Goal: Transaction & Acquisition: Purchase product/service

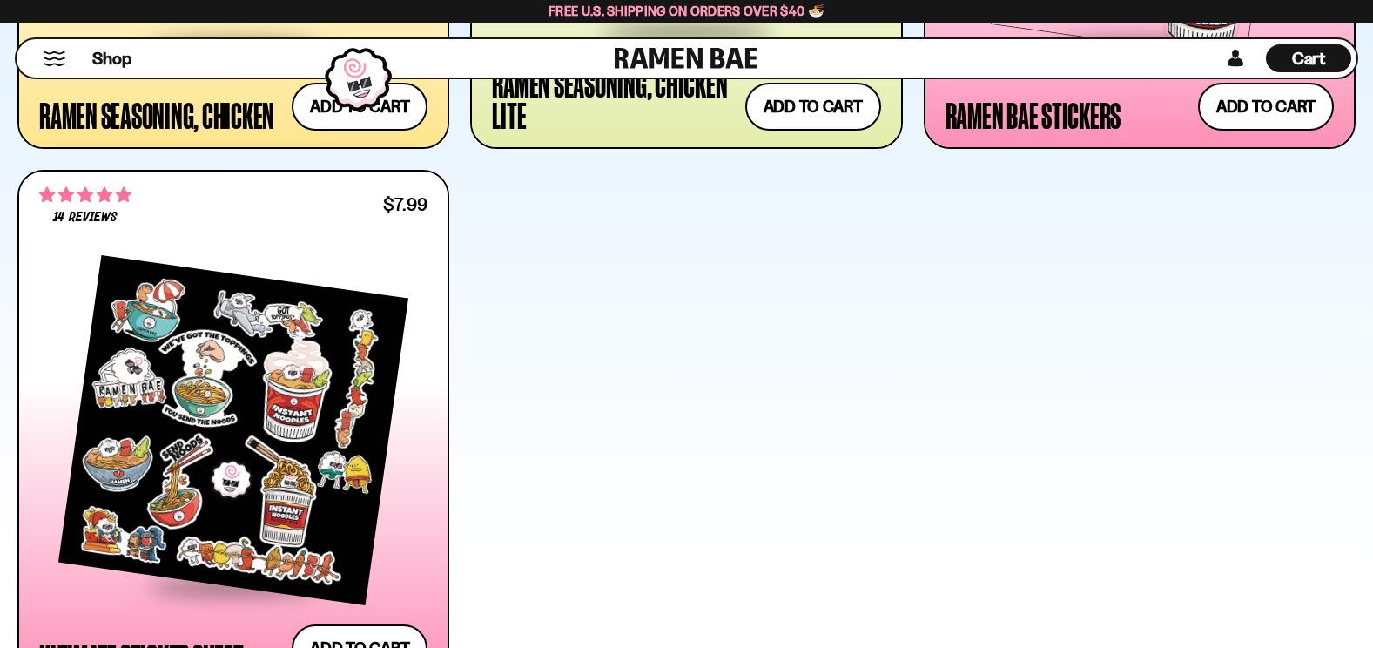
scroll to position [6876, 0]
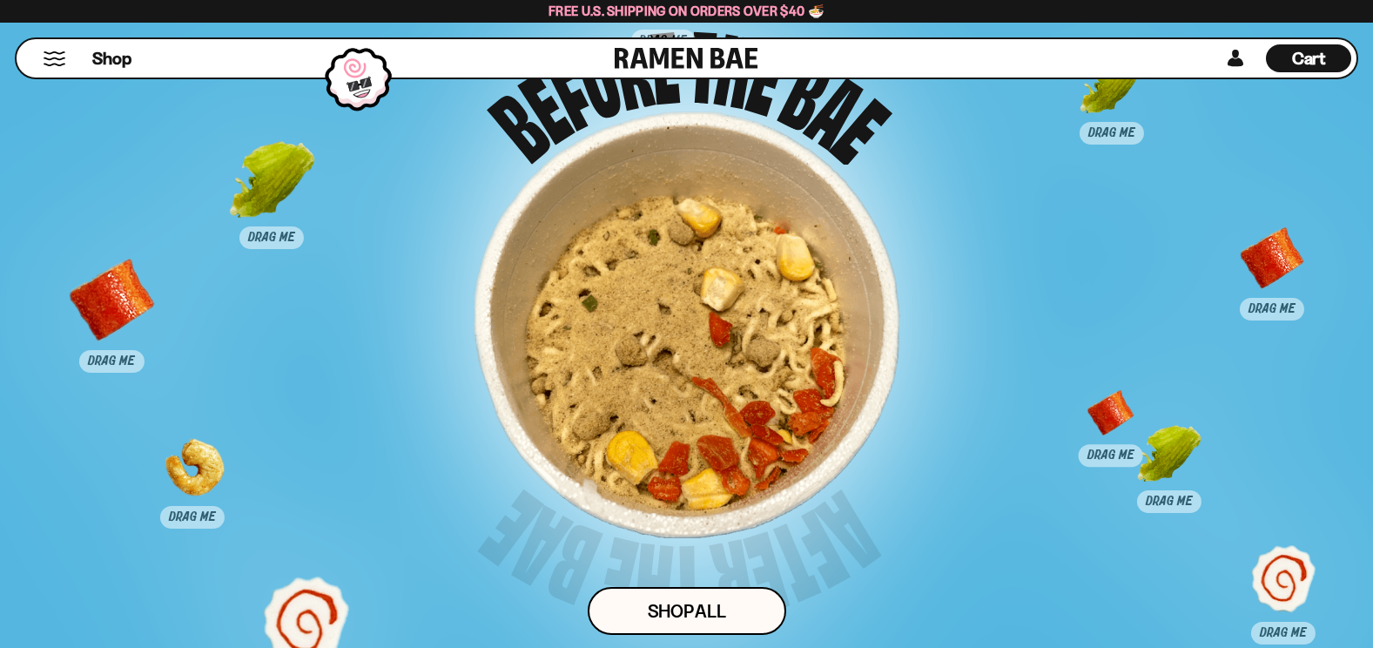
scroll to position [11450, 0]
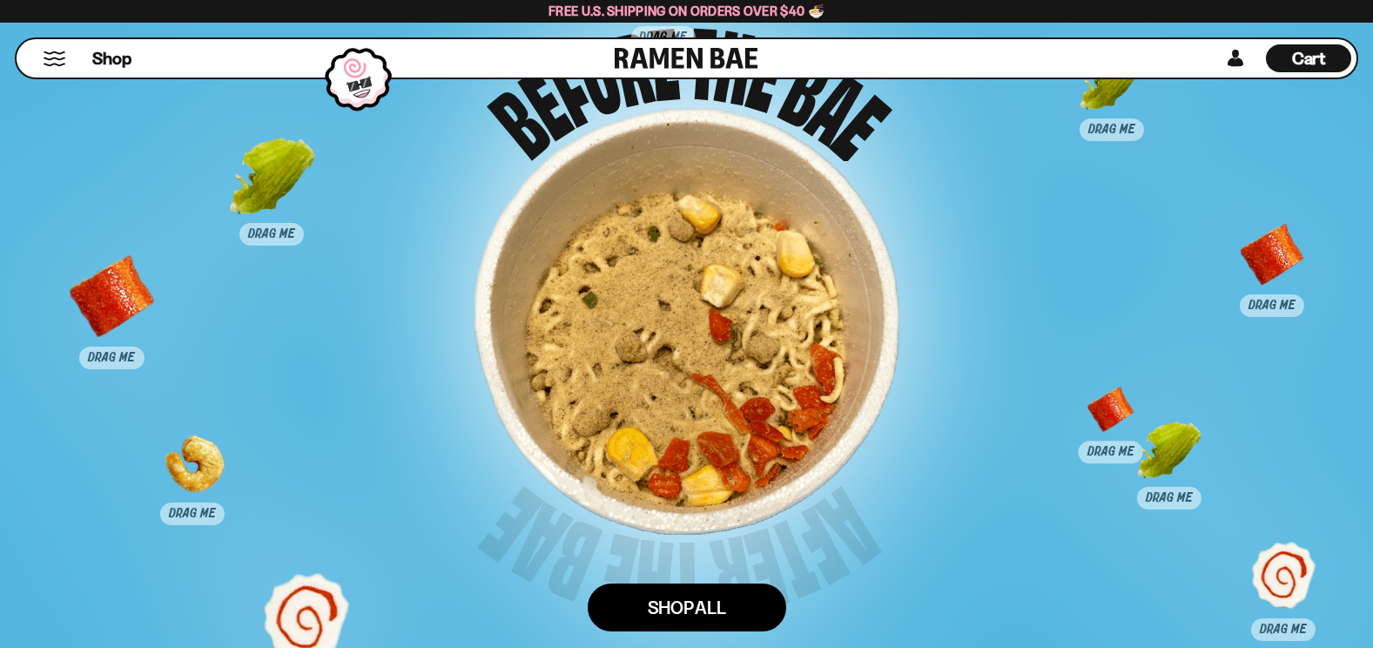
click at [743, 609] on link "Shop ALl" at bounding box center [687, 607] width 199 height 48
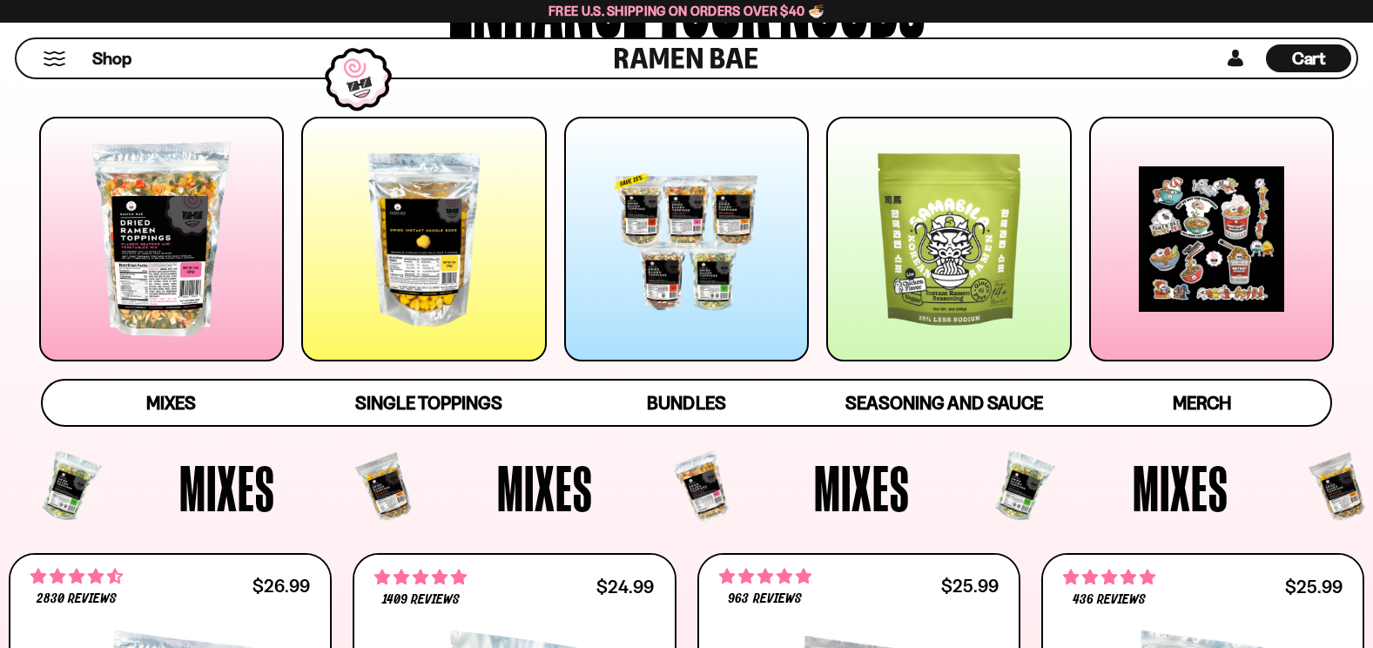
scroll to position [236, 0]
click at [684, 408] on span "Bundles" at bounding box center [686, 404] width 78 height 24
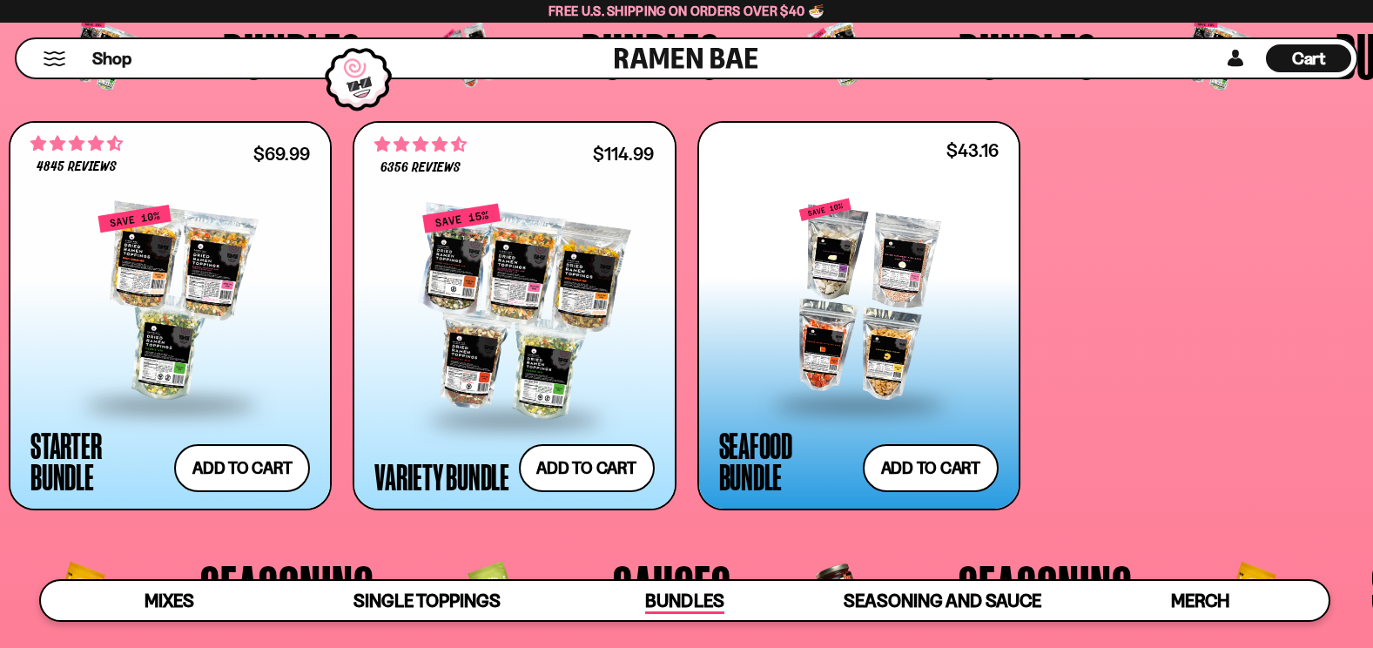
scroll to position [3781, 0]
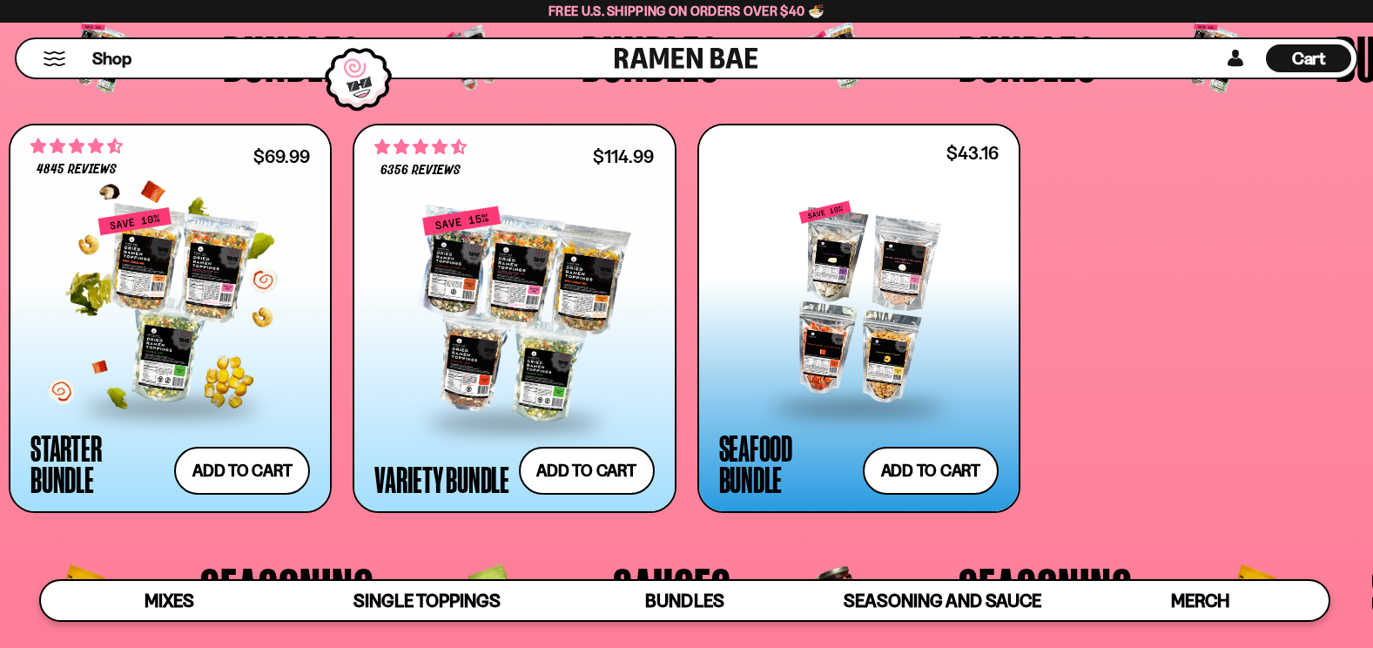
click at [168, 242] on div at bounding box center [170, 305] width 280 height 199
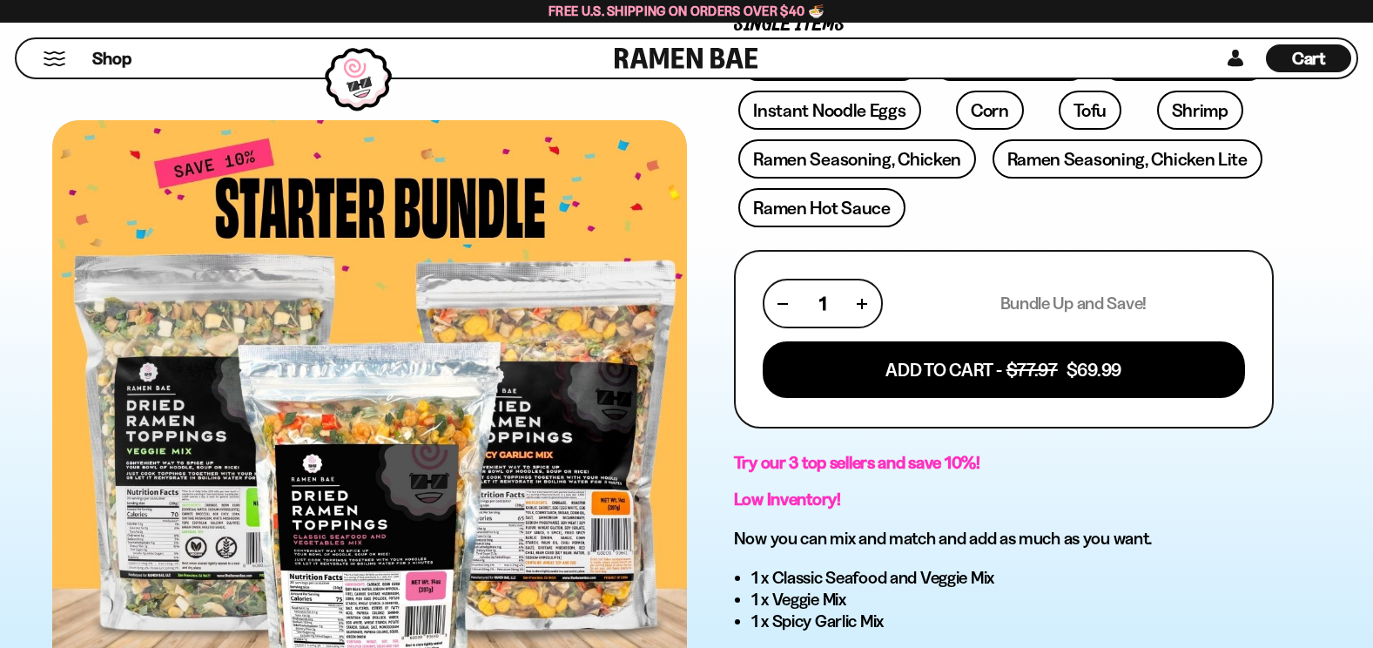
scroll to position [610, 0]
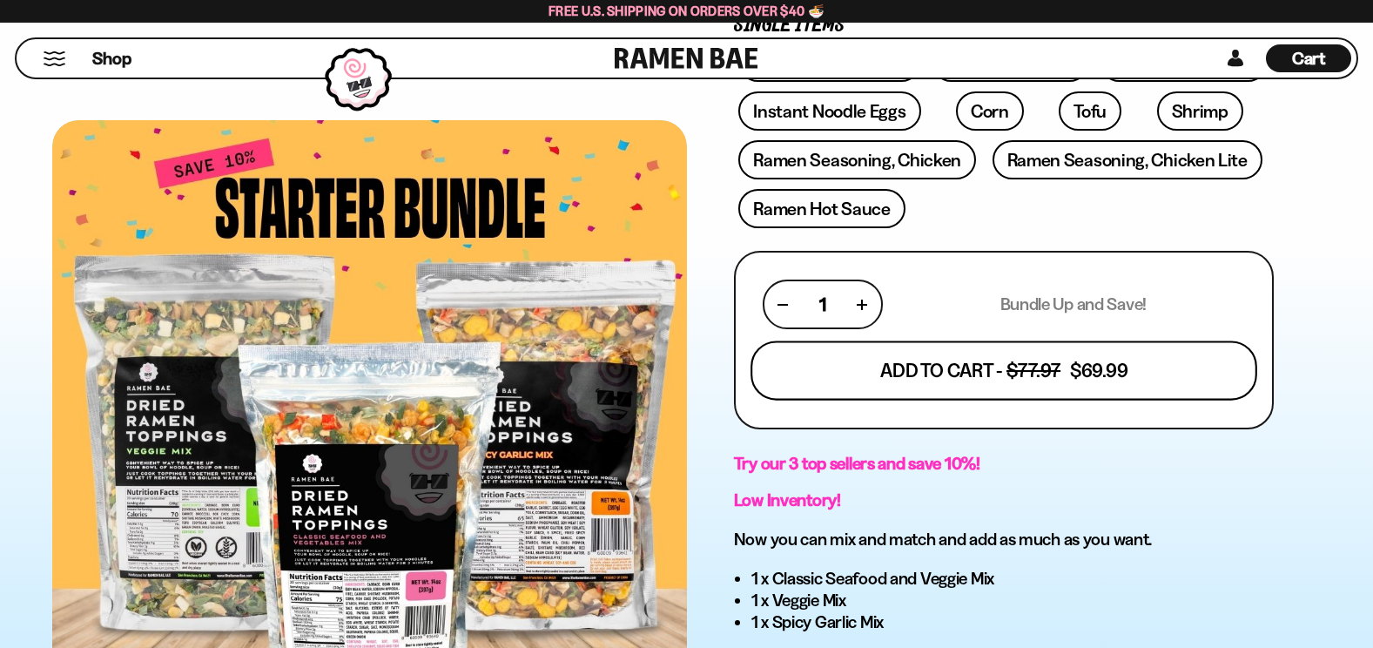
click at [1108, 381] on button "Add To Cart - $77.97 $69.99" at bounding box center [1004, 370] width 507 height 59
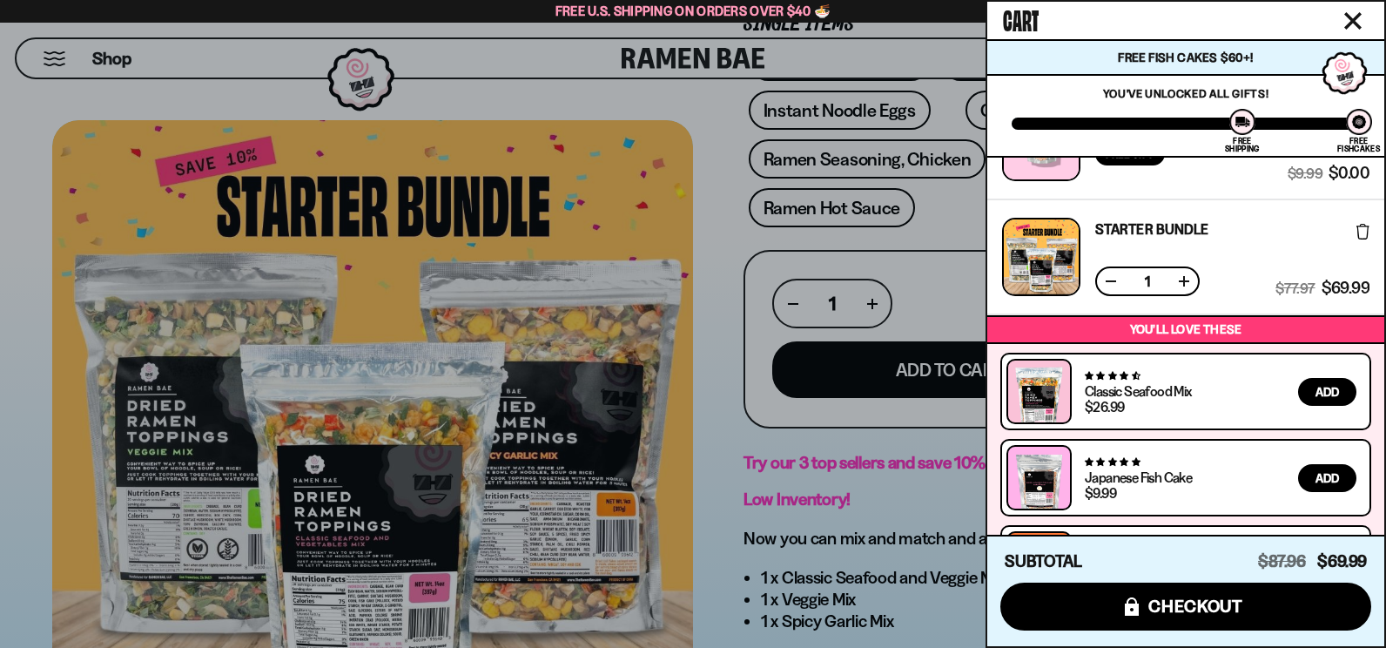
scroll to position [0, 0]
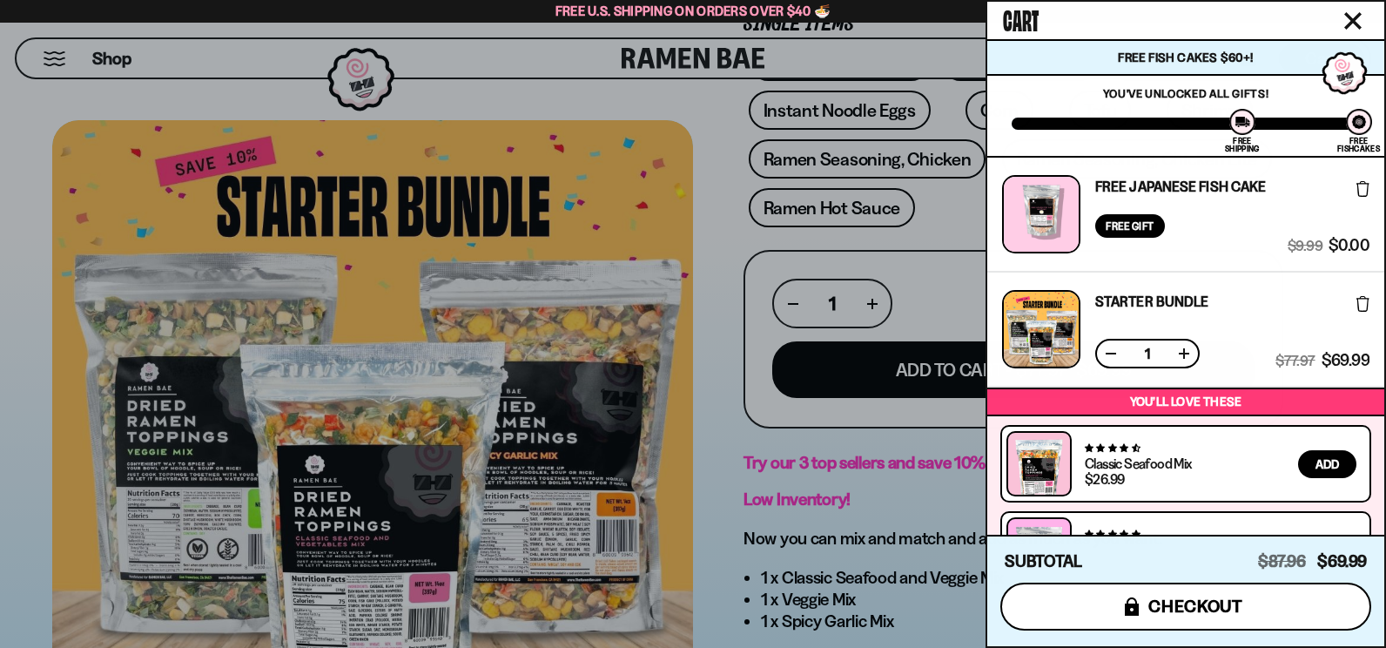
click at [1268, 626] on button "icons8-lock checkout" at bounding box center [1185, 607] width 371 height 48
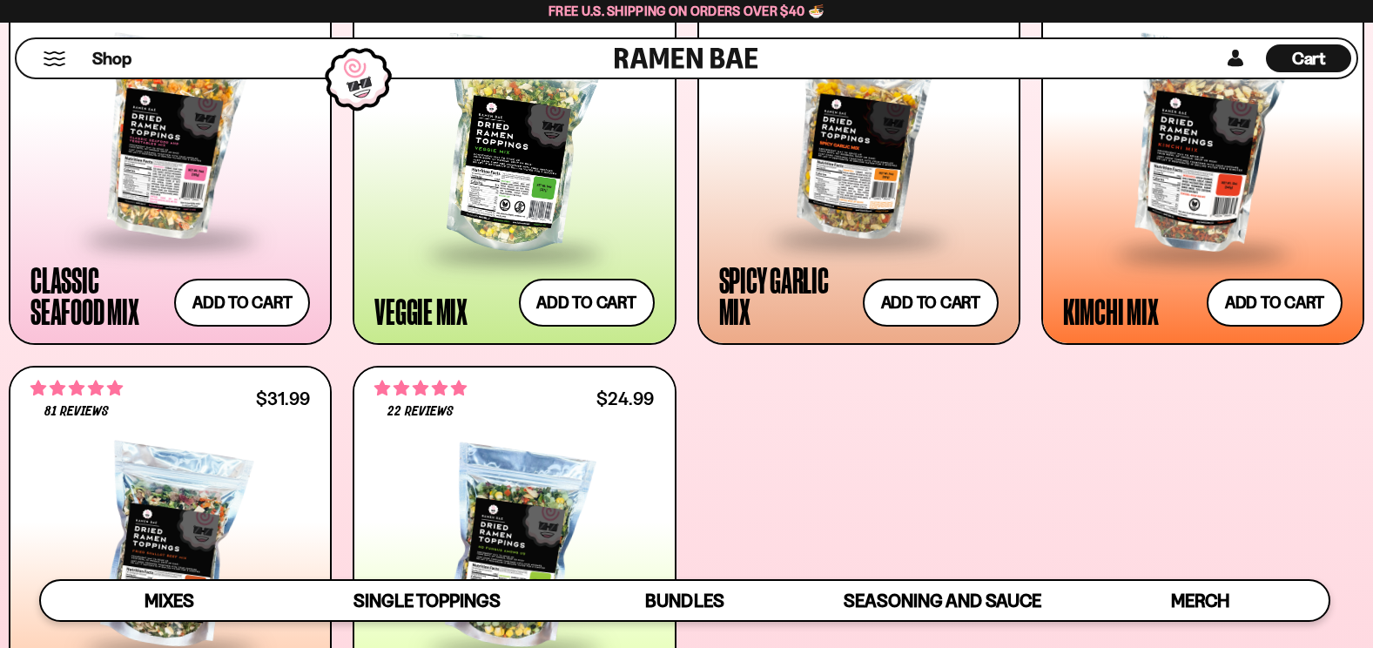
scroll to position [840, 0]
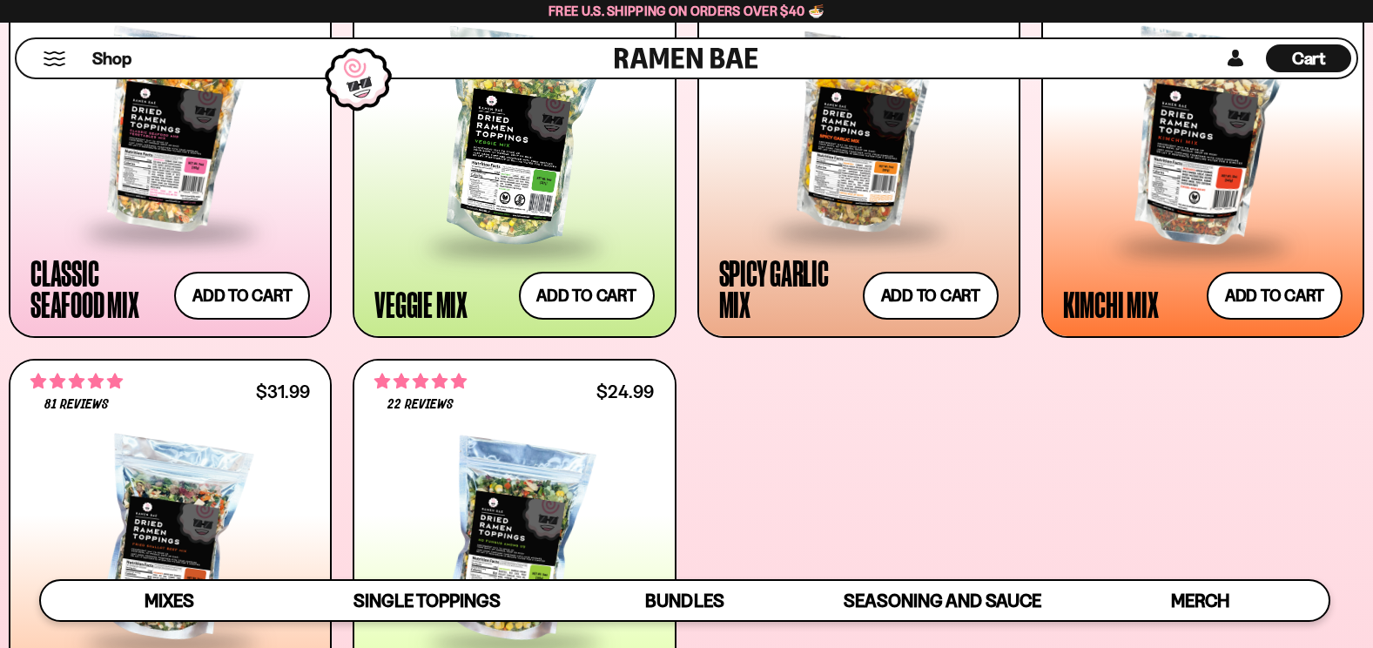
click at [1190, 505] on div "**********" at bounding box center [687, 348] width 1356 height 799
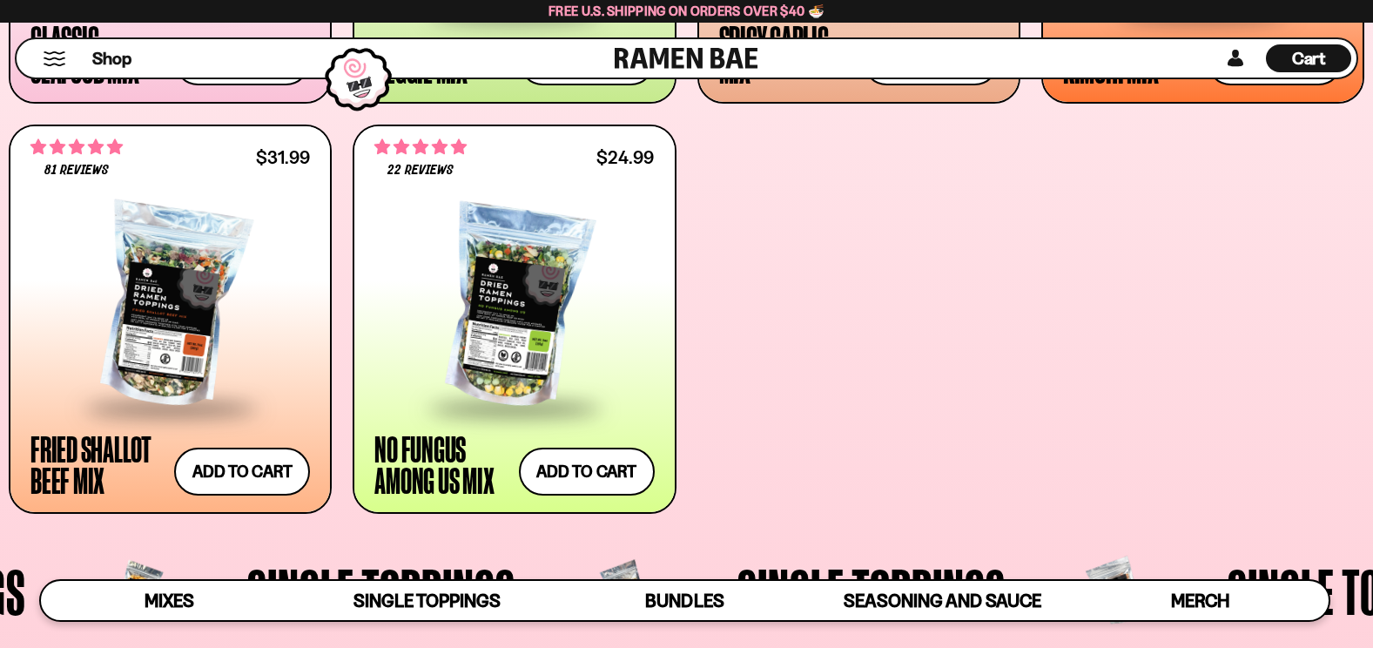
scroll to position [1081, 0]
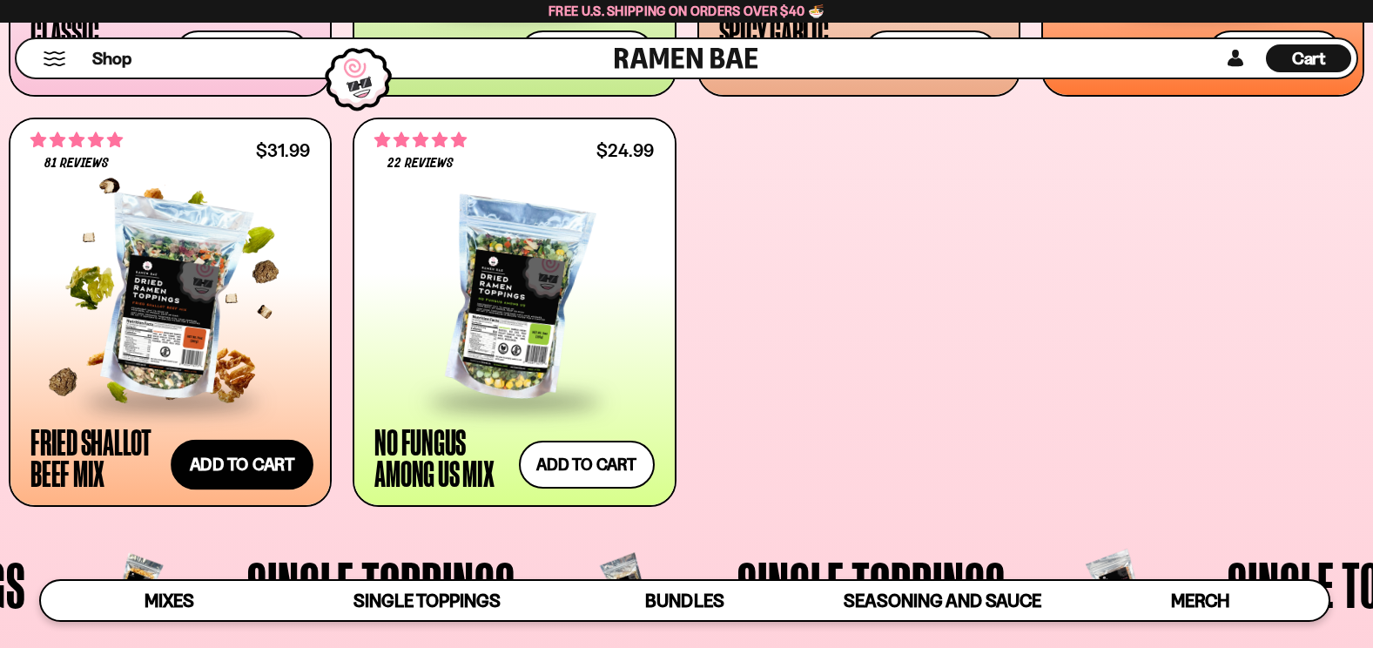
click at [253, 455] on button "Add to cart Add ― Regular price $31.99 Regular price Sale price $31.99 Unit pri…" at bounding box center [242, 465] width 143 height 51
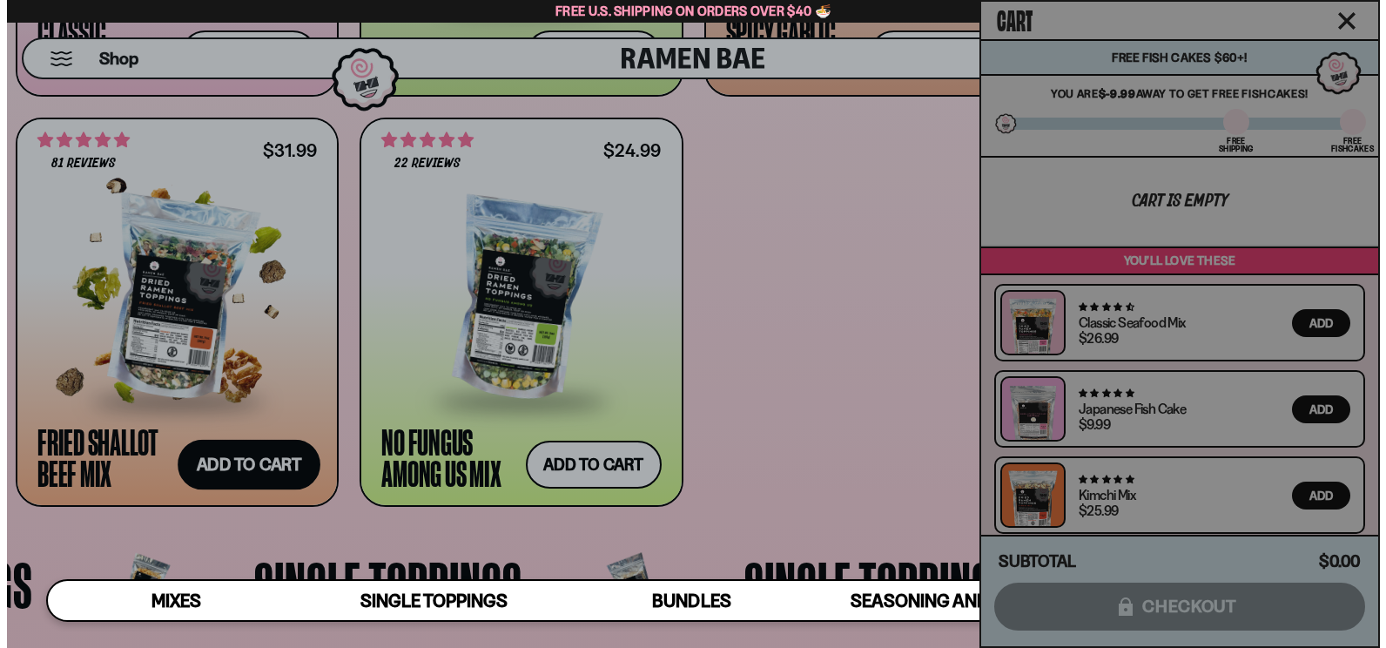
scroll to position [1084, 0]
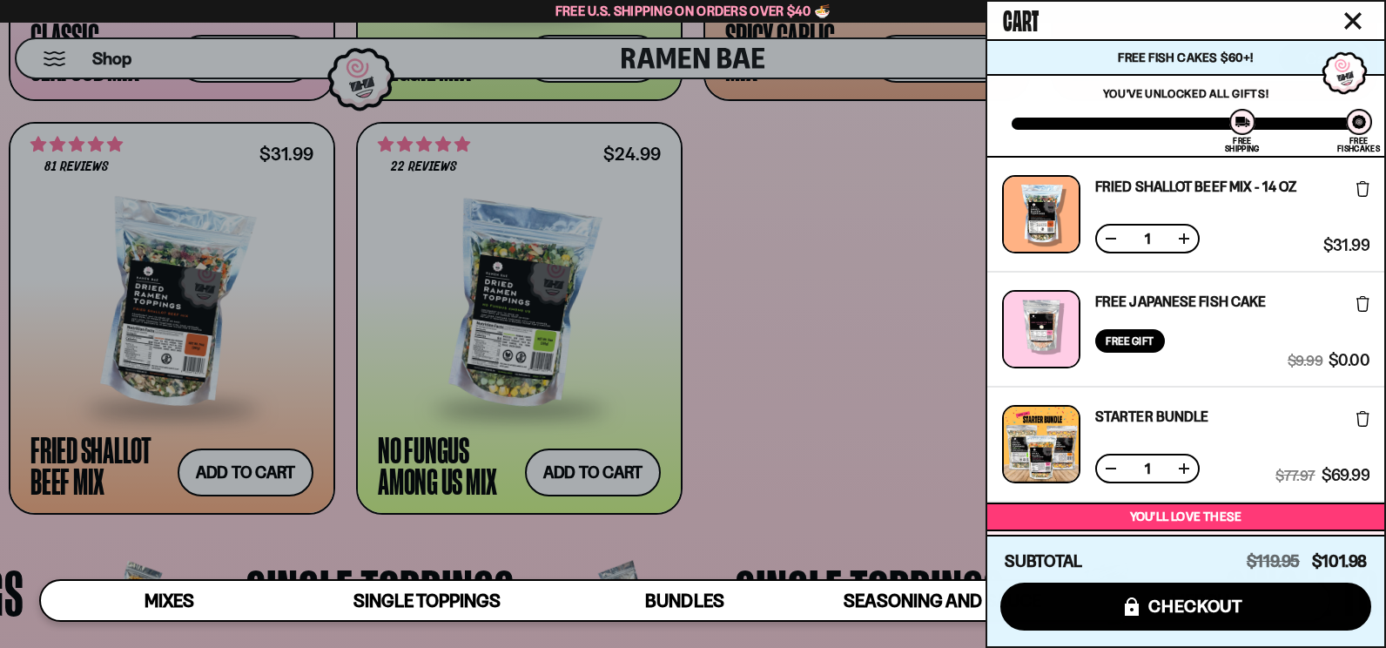
click at [1111, 468] on button at bounding box center [1110, 468] width 17 height 17
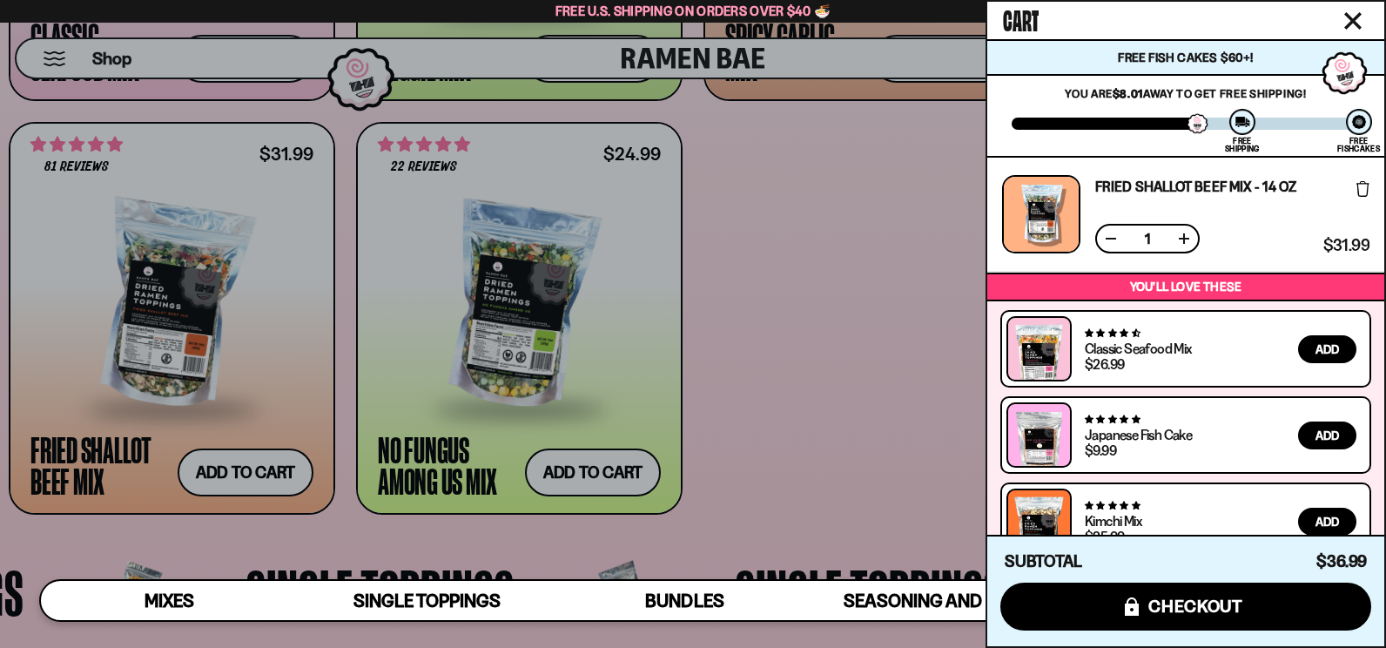
click at [1351, 18] on icon "Close cart" at bounding box center [1353, 21] width 16 height 16
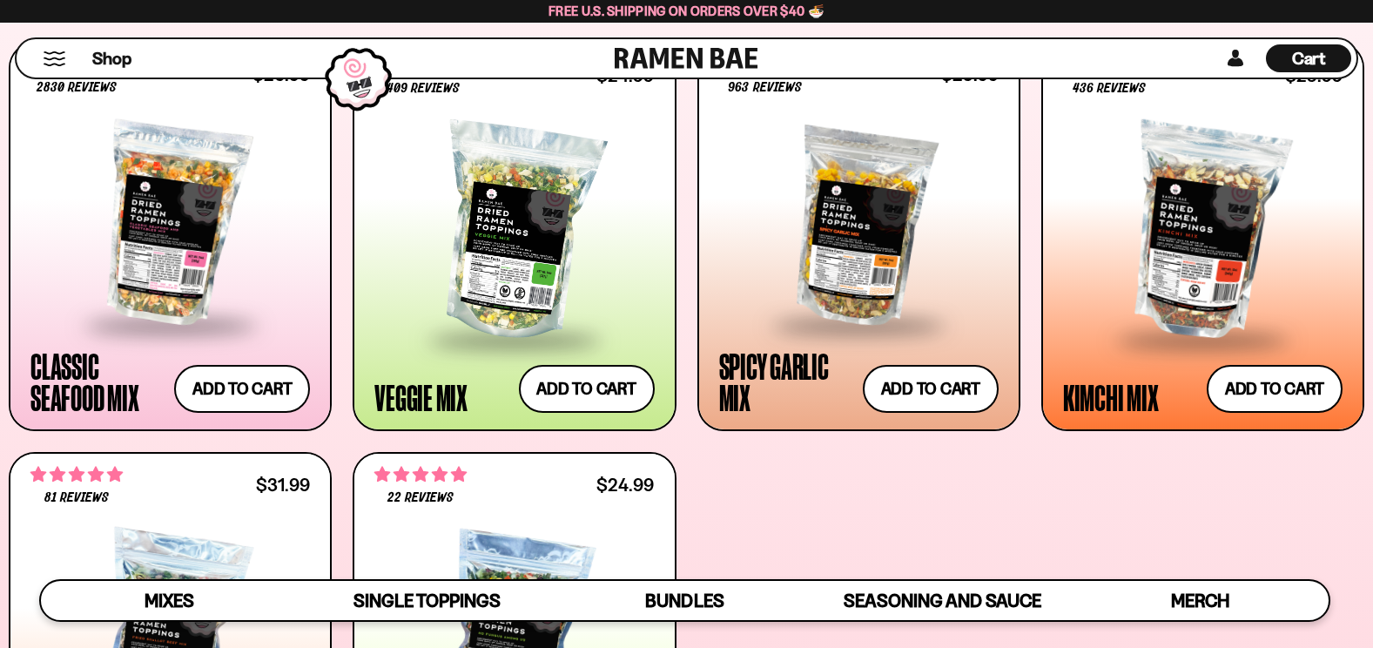
scroll to position [728, 0]
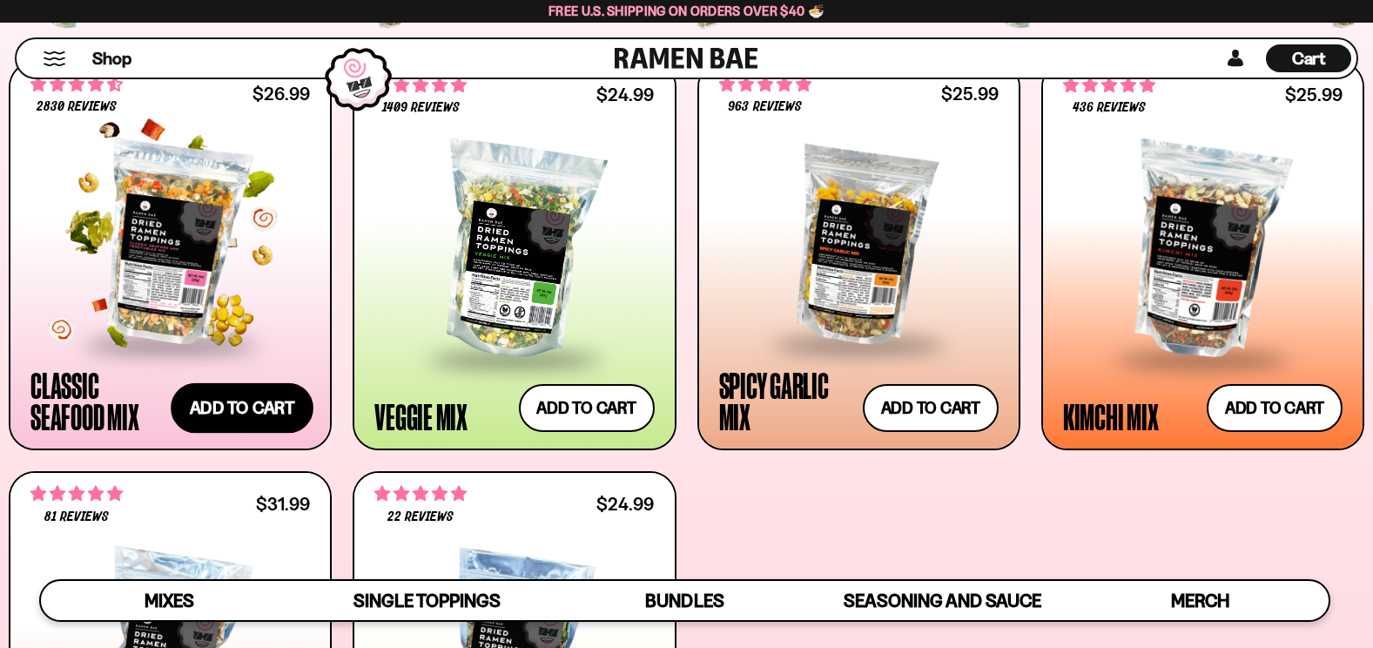
click at [234, 410] on button "Add to cart Add ― Regular price $26.99 Regular price Sale price $26.99 Unit pri…" at bounding box center [242, 408] width 143 height 51
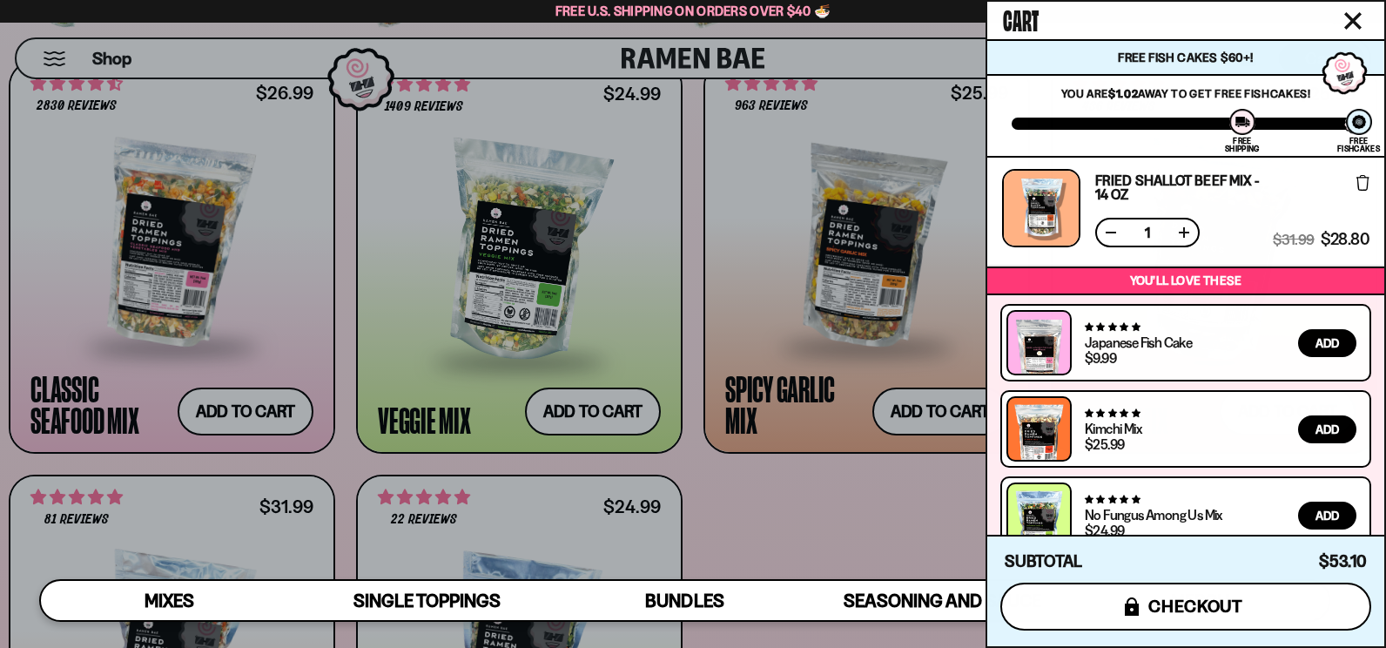
scroll to position [152, 0]
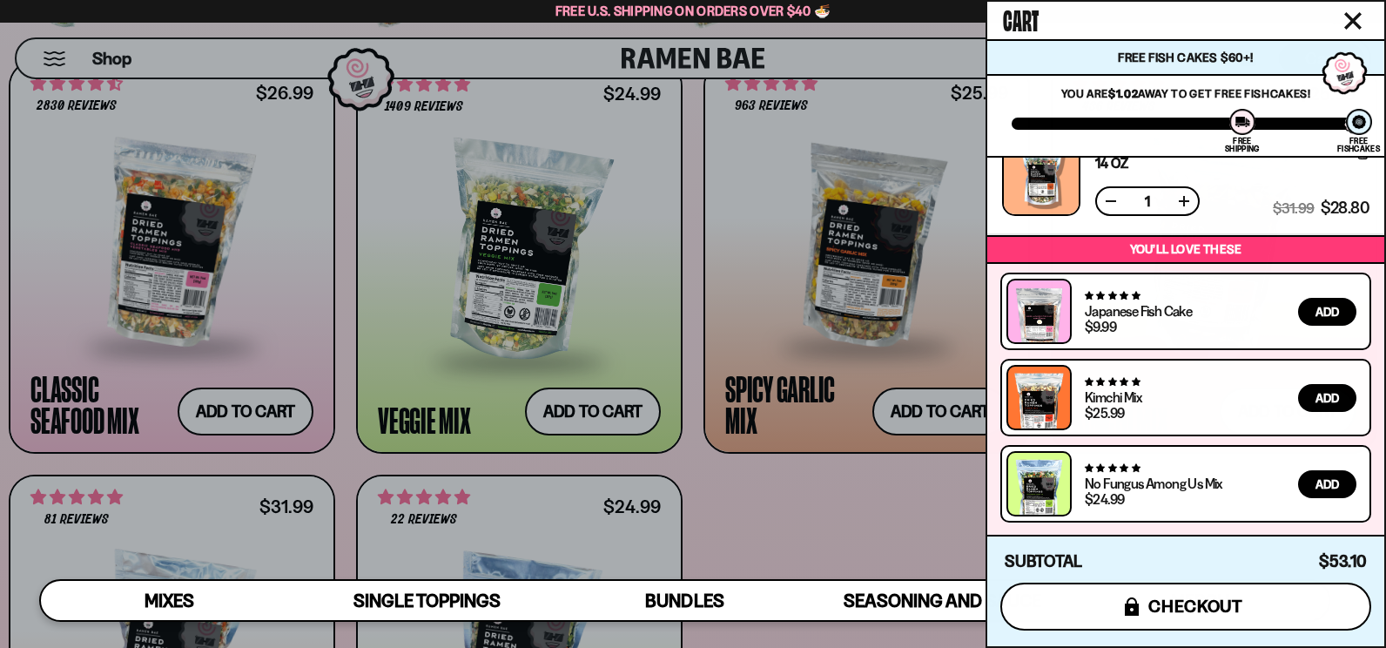
click at [1247, 616] on button "icons8-lock checkout" at bounding box center [1185, 607] width 371 height 48
